Goal: Obtain resource: Obtain resource

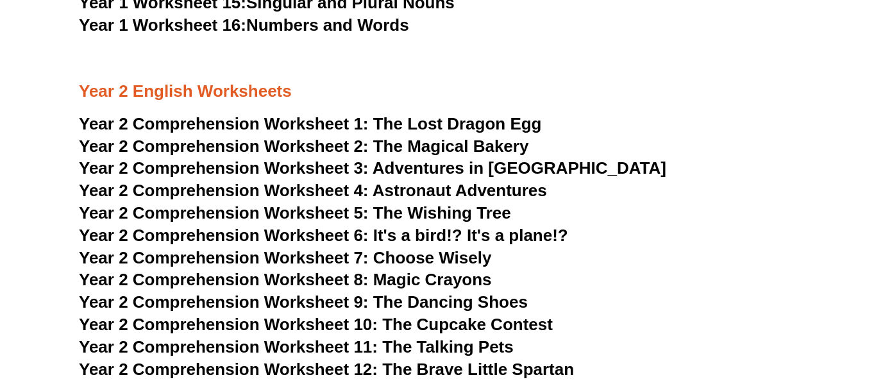
scroll to position [2605, 0]
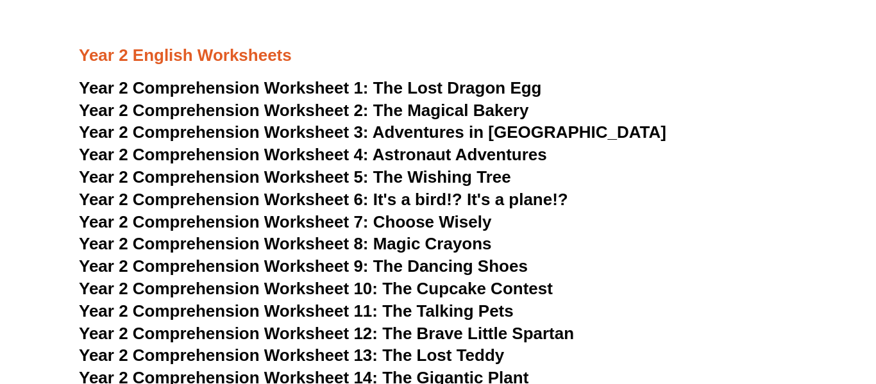
click at [304, 86] on span "Year 2 Comprehension Worksheet 1:" at bounding box center [224, 87] width 290 height 19
click at [291, 111] on span "Year 2 Comprehension Worksheet 2:" at bounding box center [224, 110] width 290 height 19
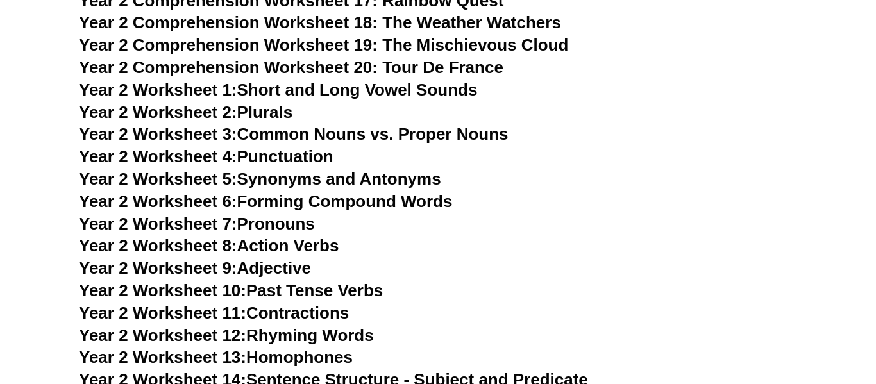
scroll to position [3047, 0]
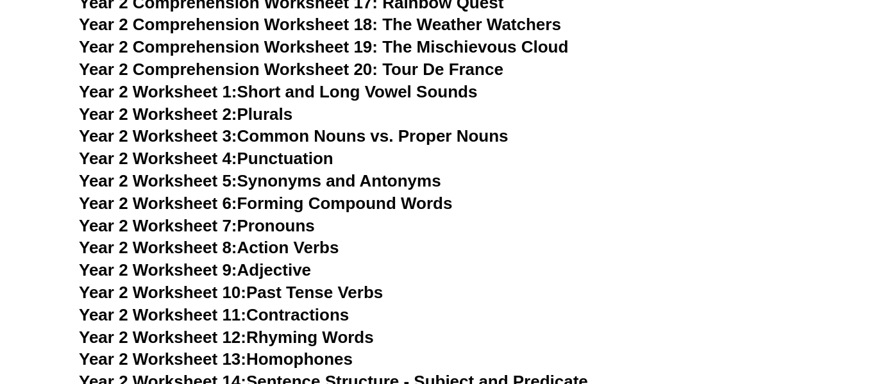
click at [283, 115] on link "Year 2 Worksheet 2: Plurals" at bounding box center [185, 113] width 213 height 19
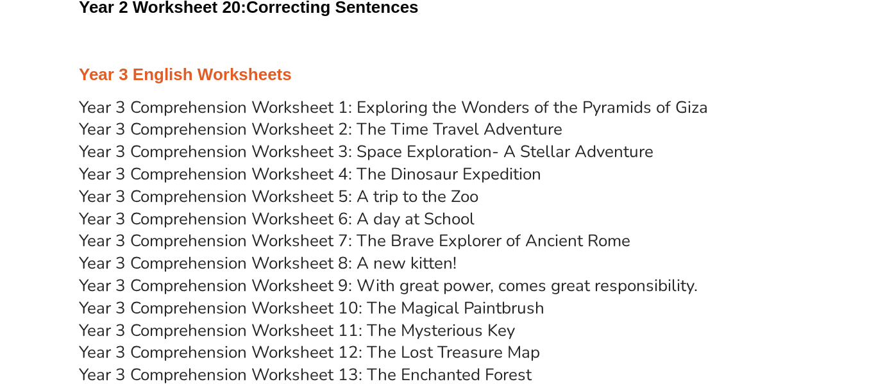
scroll to position [3552, 0]
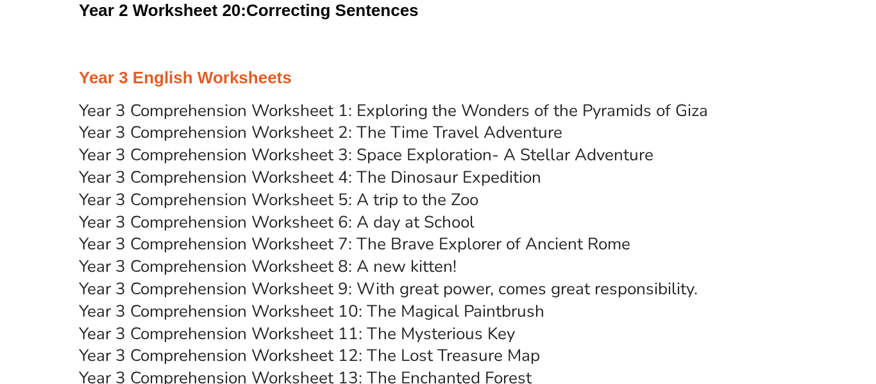
click at [272, 196] on link "Year 3 Comprehension Worksheet 5: A trip to the Zoo" at bounding box center [278, 199] width 399 height 22
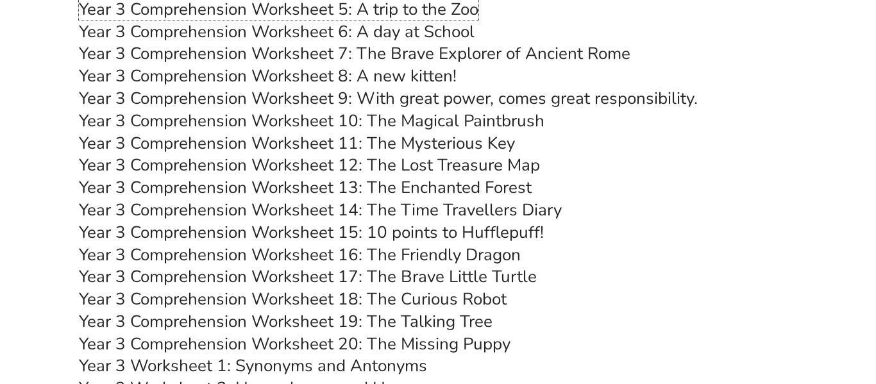
scroll to position [3744, 0]
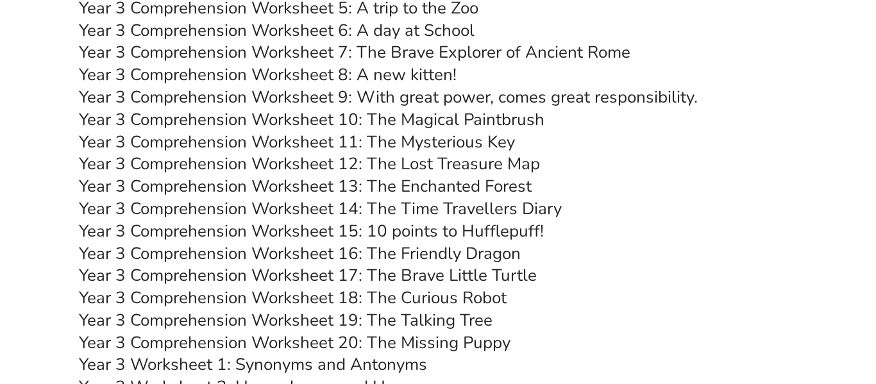
click at [370, 322] on link "Year 3 Comprehension Worksheet 19: The Talking Tree" at bounding box center [285, 320] width 413 height 22
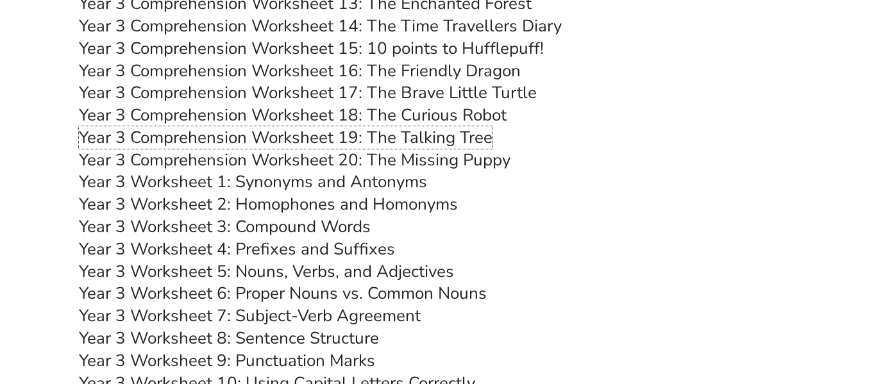
scroll to position [3923, 0]
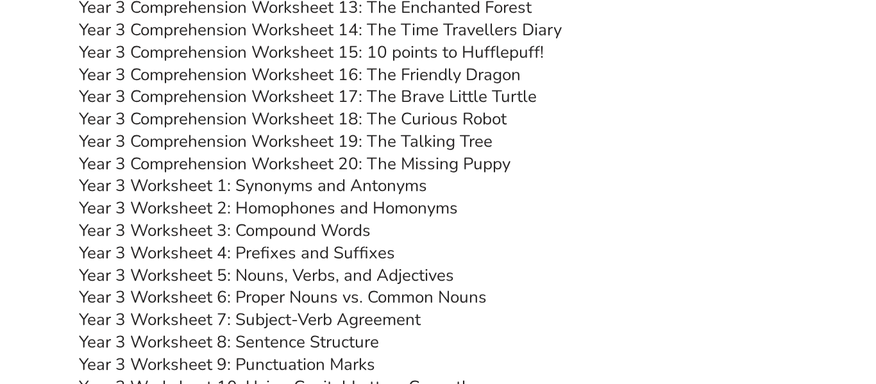
click at [291, 183] on link "Year 3 Worksheet 1: Synonyms and Antonyms" at bounding box center [253, 185] width 348 height 22
click at [235, 210] on link "Year 3 Worksheet 2: Homophones and Homonyms" at bounding box center [268, 208] width 379 height 22
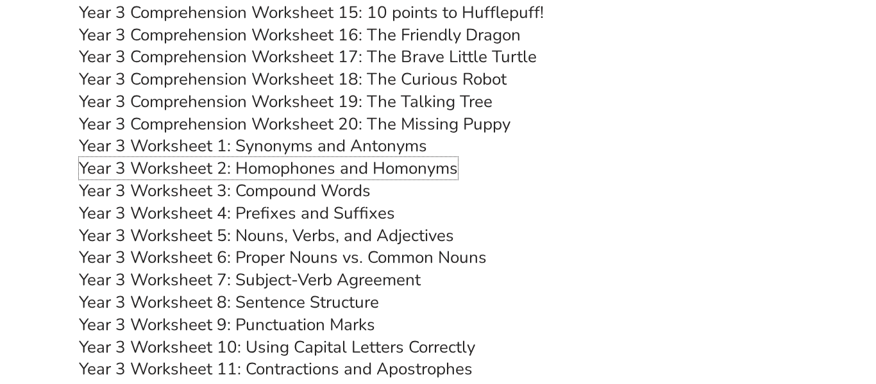
scroll to position [3967, 0]
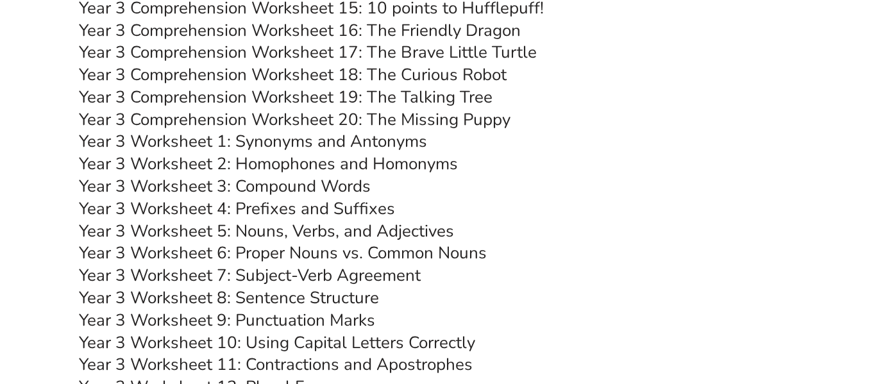
click at [272, 205] on link "Year 3 Worksheet 4: Prefixes and Suffixes" at bounding box center [237, 208] width 316 height 22
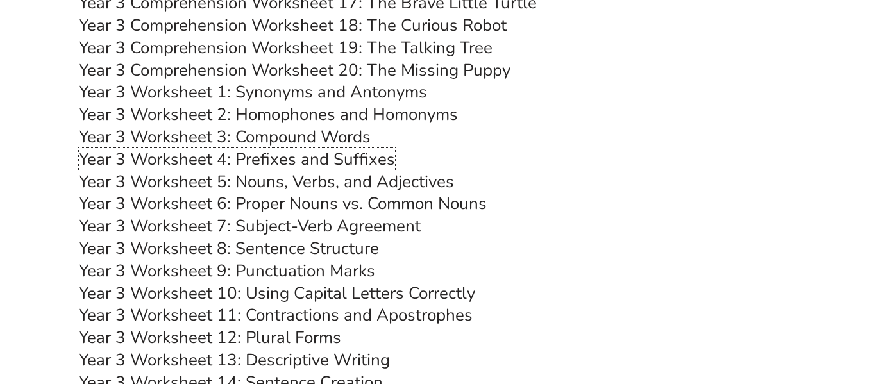
scroll to position [4016, 0]
click at [286, 176] on link "Year 3 Worksheet 5: Nouns, Verbs, and Adjectives" at bounding box center [266, 182] width 375 height 22
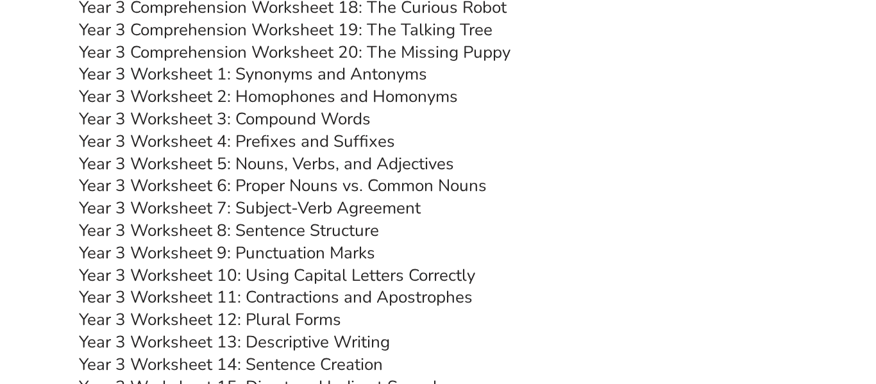
scroll to position [4039, 0]
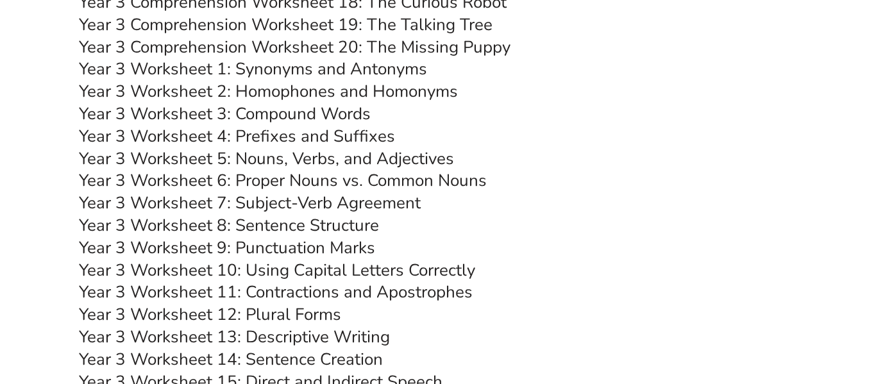
click at [291, 250] on link "Year 3 Worksheet 9: Punctuation Marks" at bounding box center [227, 248] width 296 height 22
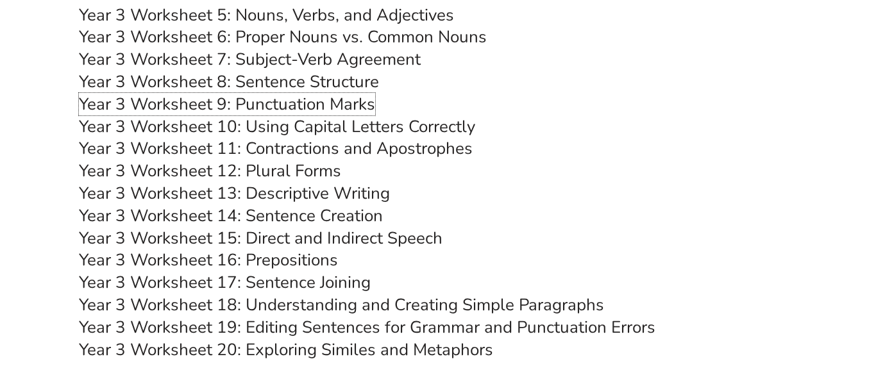
scroll to position [4183, 0]
click at [257, 194] on link "Year 3 Worksheet 13: Descriptive Writing" at bounding box center [234, 193] width 311 height 22
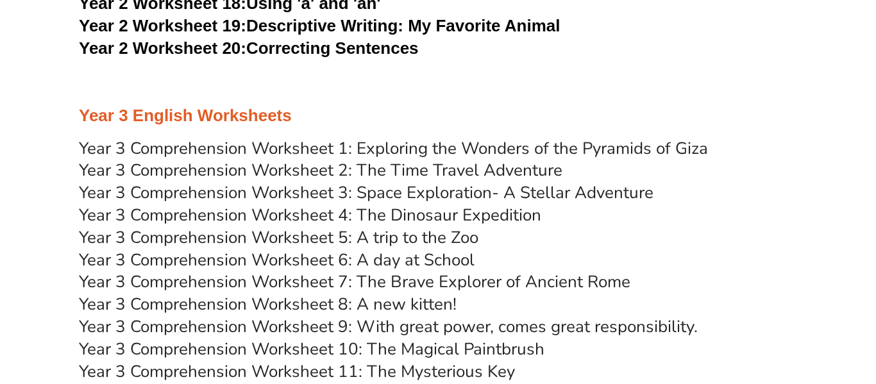
scroll to position [3517, 0]
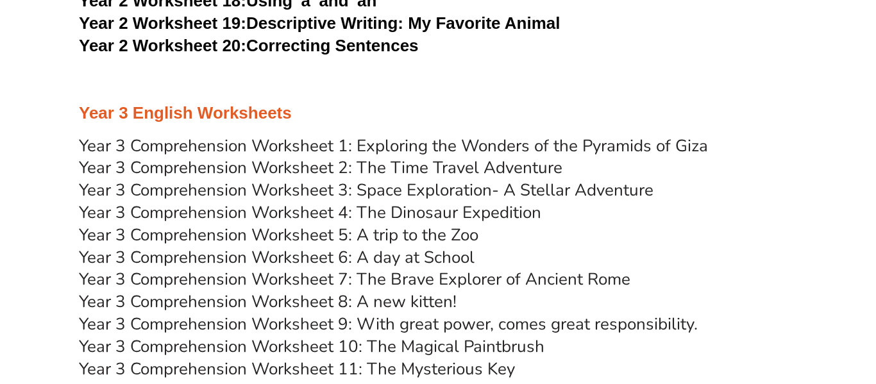
click at [317, 251] on link "Year 3 Comprehension Worksheet 6: A day at School" at bounding box center [277, 257] width 396 height 22
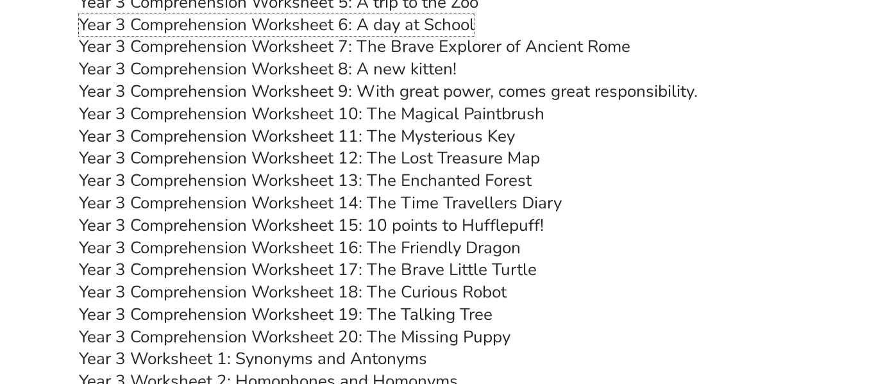
scroll to position [3751, 0]
